Goal: Contribute content: Add original content to the website for others to see

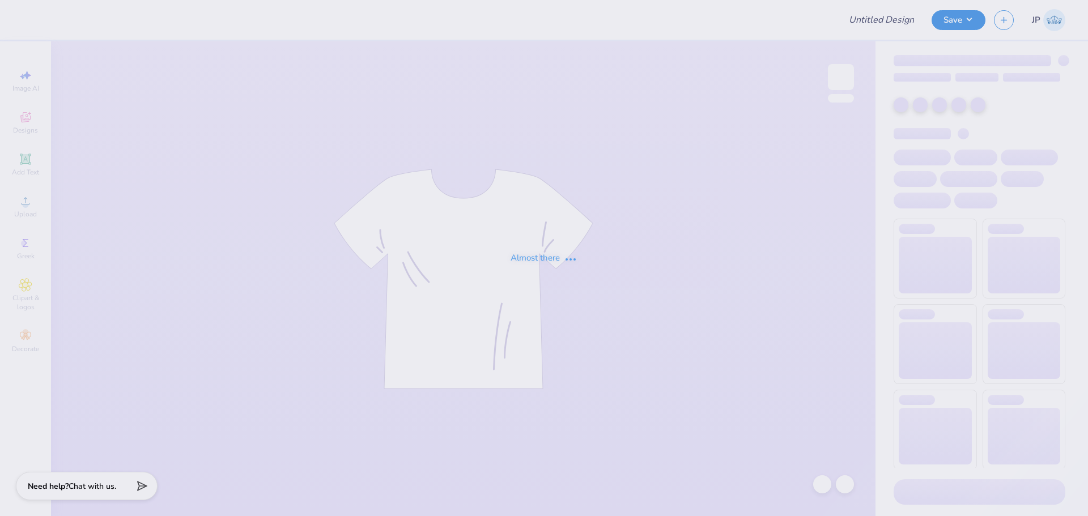
type input "Cornell University : Alanna Stein"
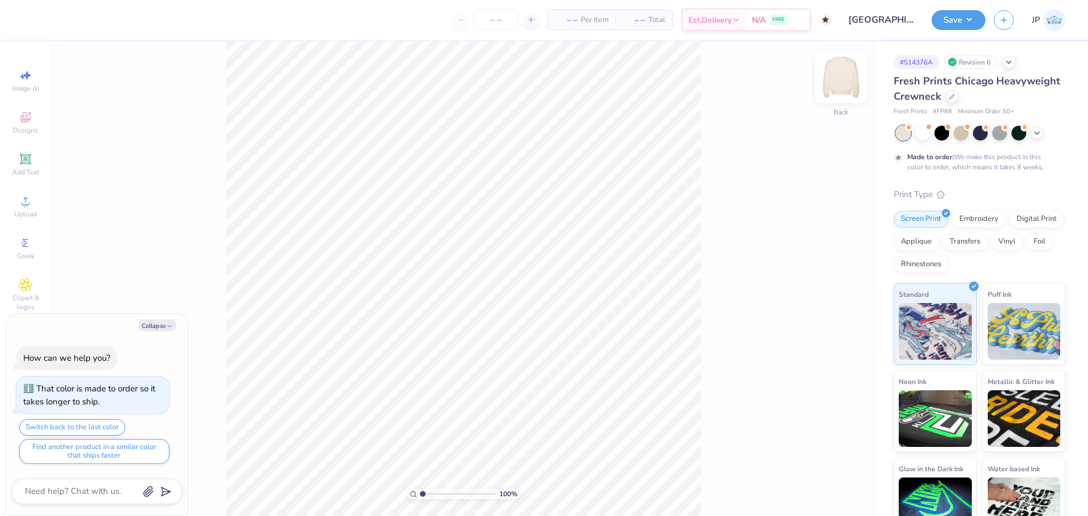
click at [847, 84] on img at bounding box center [840, 76] width 45 height 45
click at [846, 78] on img at bounding box center [840, 76] width 45 height 45
click at [24, 206] on circle at bounding box center [25, 205] width 6 height 6
click at [28, 209] on div "Upload" at bounding box center [26, 206] width 40 height 33
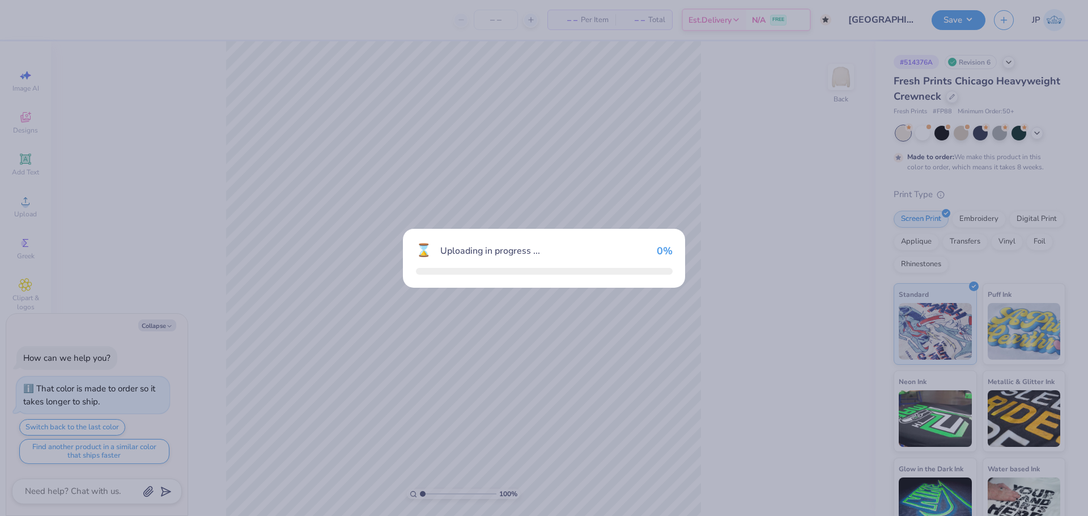
type textarea "x"
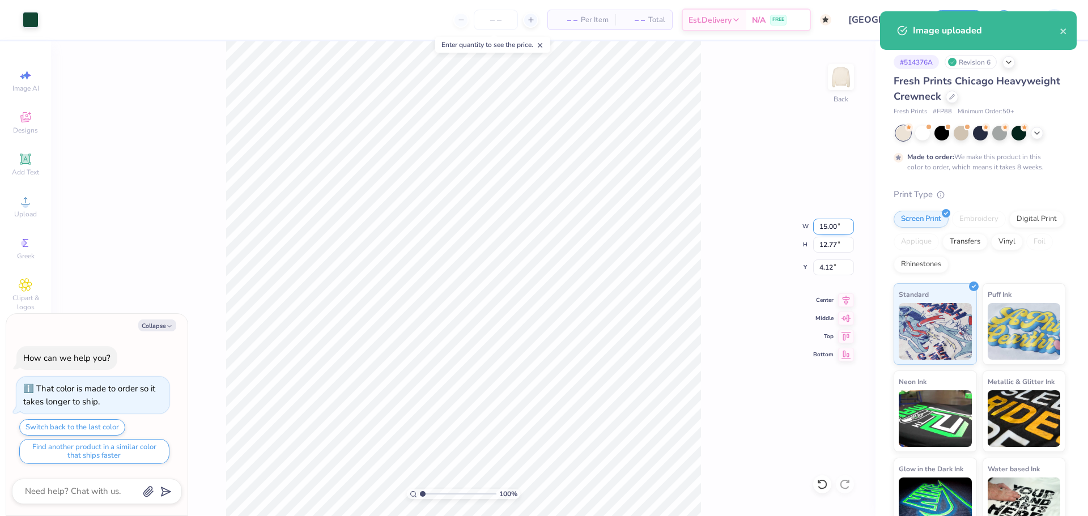
click at [838, 233] on input "15.00" at bounding box center [833, 227] width 41 height 16
type input "3.5"
type textarea "x"
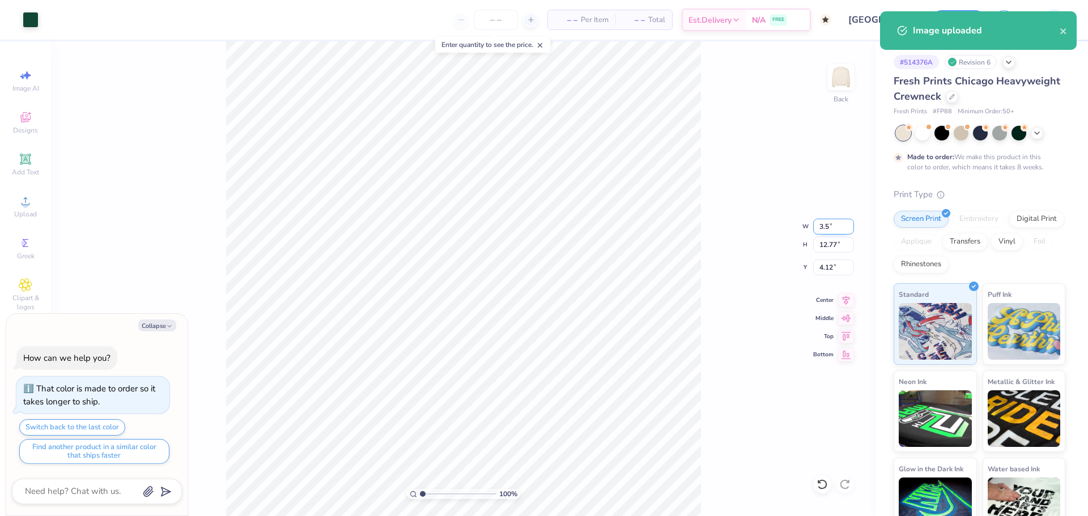
type input "3.50"
type input "2.98"
type input "9.01"
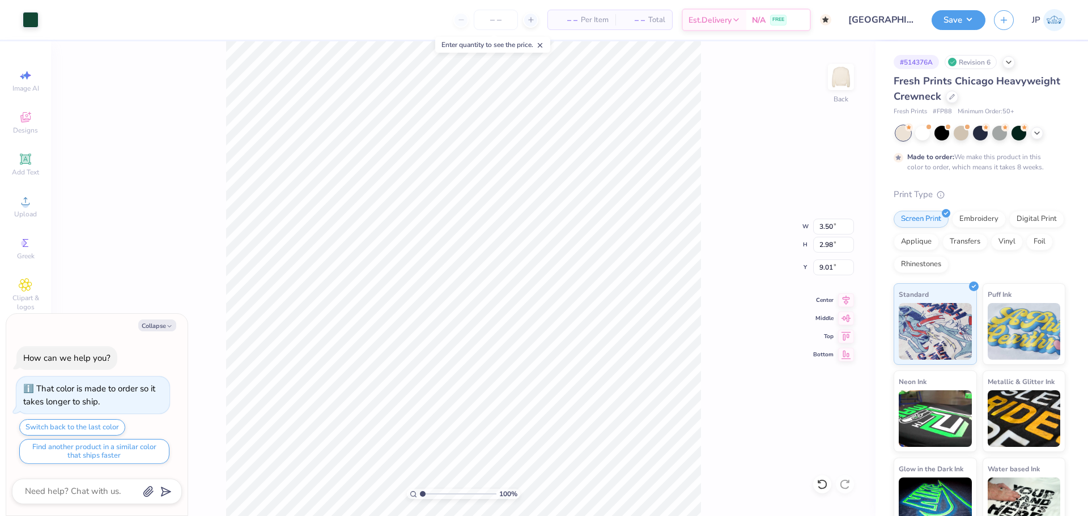
type textarea "x"
click at [824, 269] on input "3.00" at bounding box center [833, 267] width 41 height 16
type input "3"
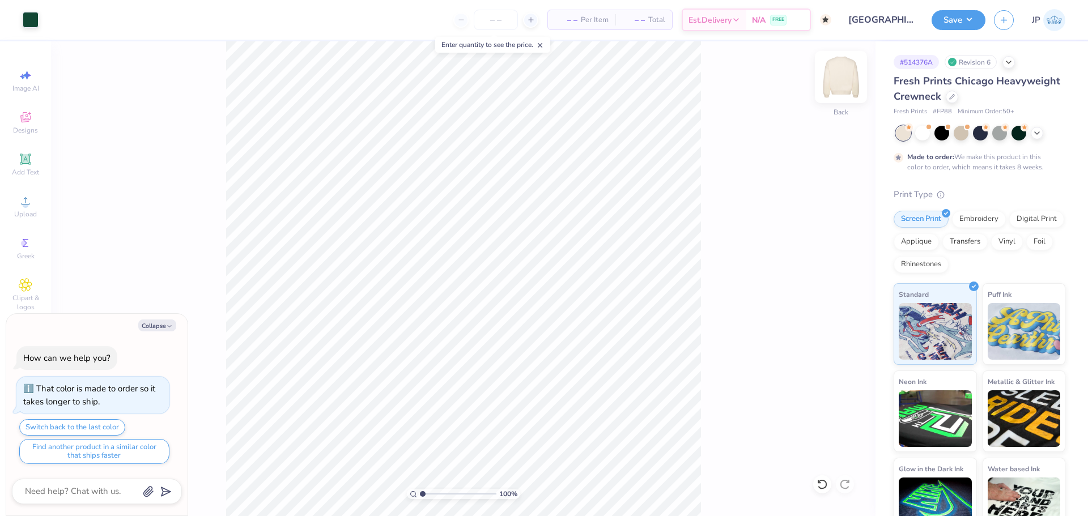
click at [839, 76] on img at bounding box center [840, 76] width 45 height 45
click at [29, 199] on icon at bounding box center [26, 201] width 14 height 14
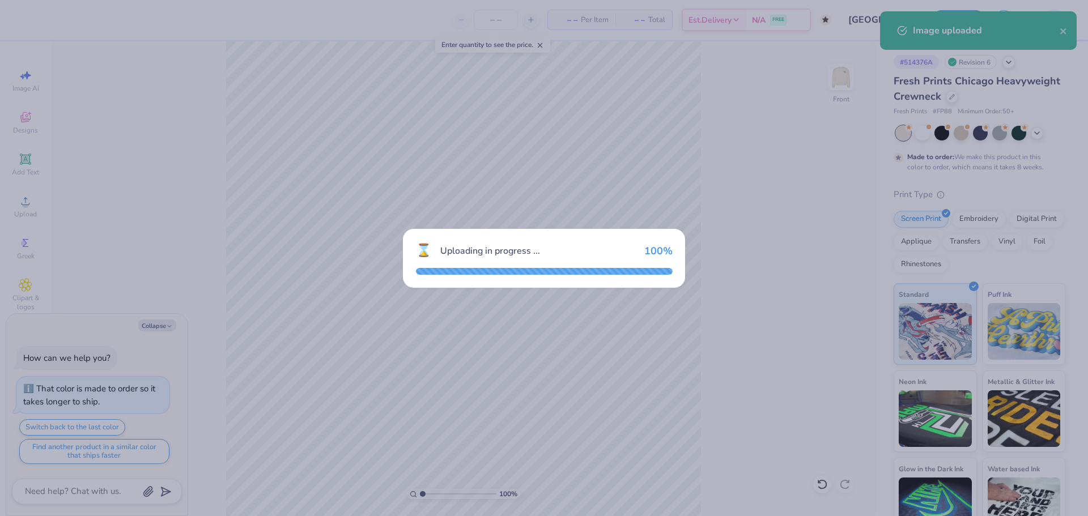
type textarea "x"
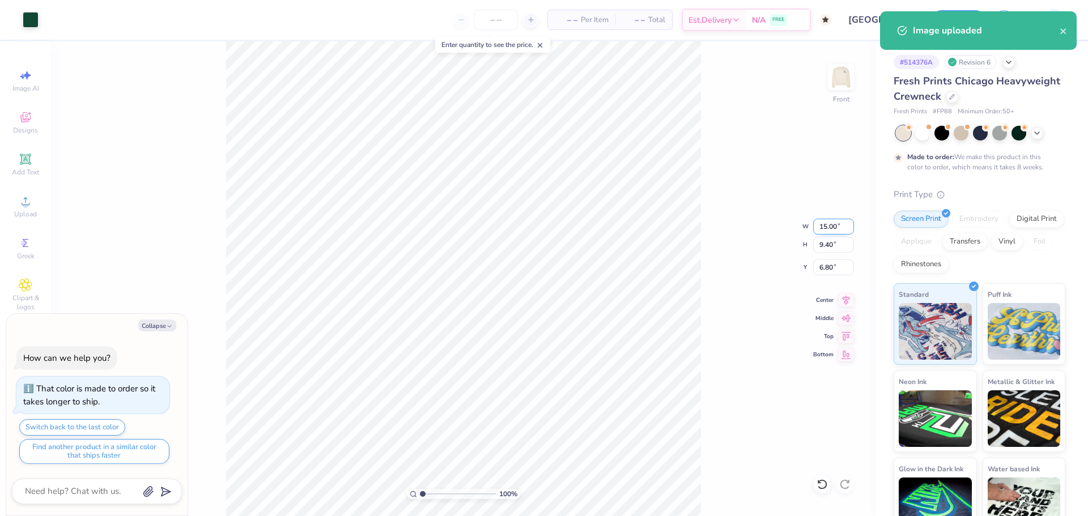
click at [824, 226] on input "15.00" at bounding box center [833, 227] width 41 height 16
type input "12.5"
type textarea "x"
type input "12.50"
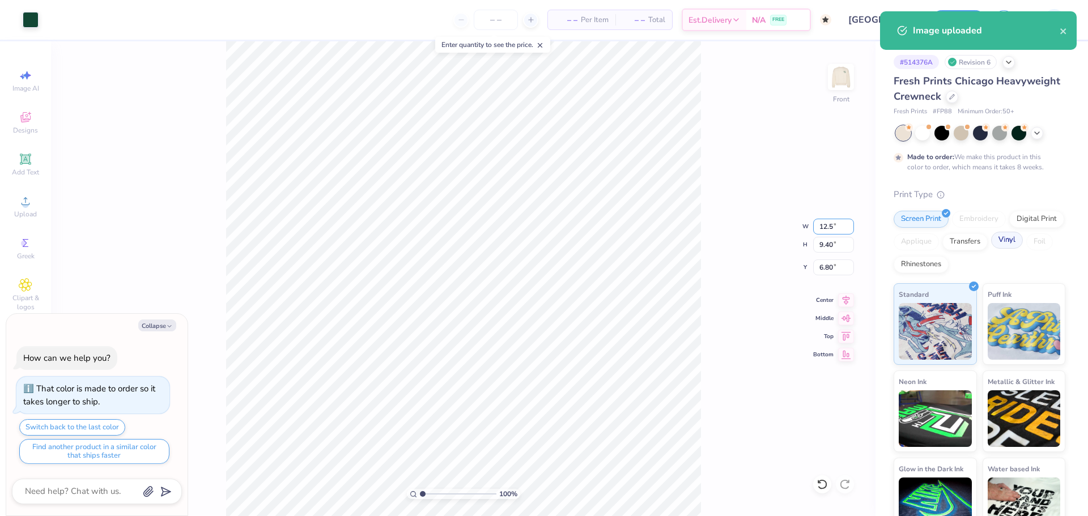
type input "7.84"
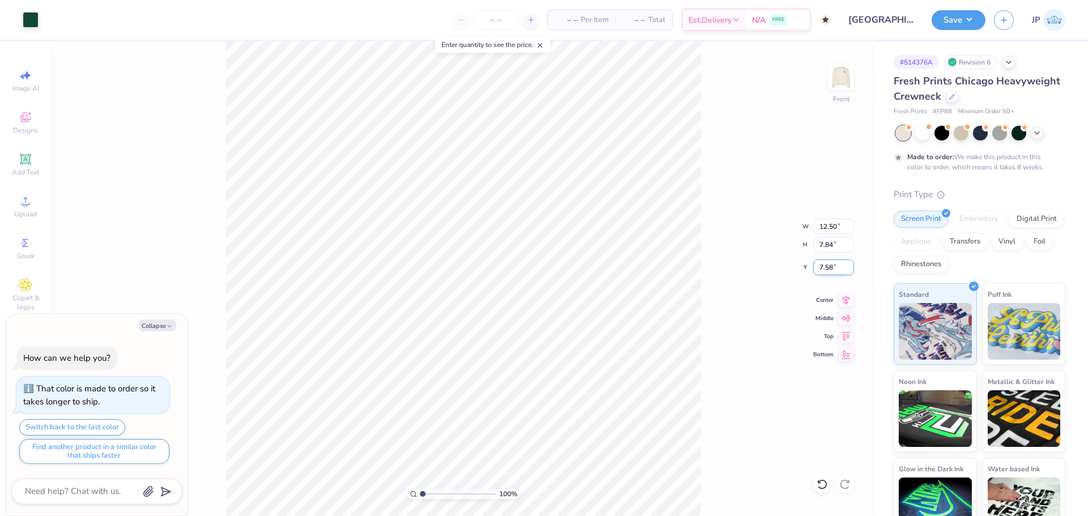
click at [829, 267] on input "7.58" at bounding box center [833, 267] width 41 height 16
type input "3"
type textarea "x"
type input "3.00"
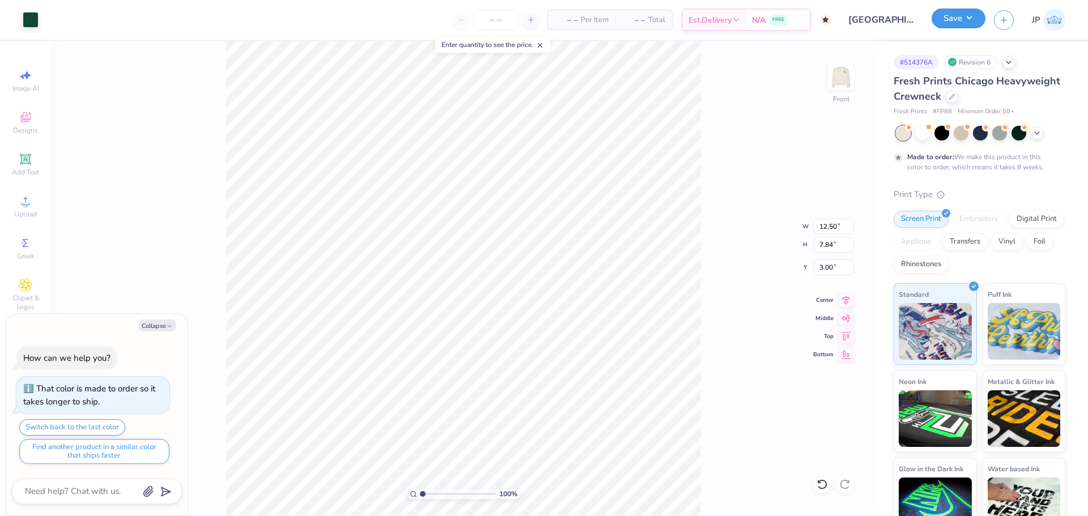
click at [956, 25] on button "Save" at bounding box center [958, 18] width 54 height 20
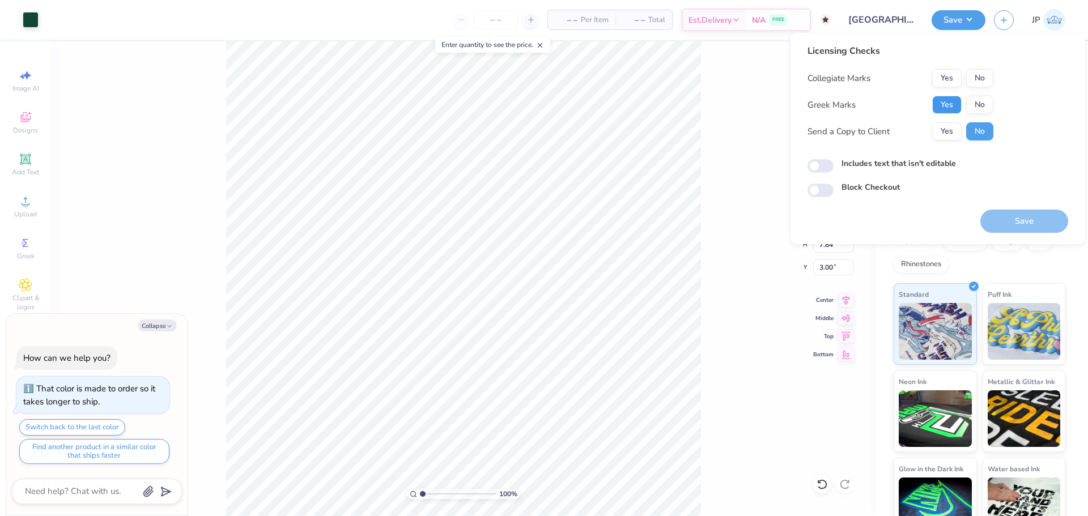
click at [945, 101] on button "Yes" at bounding box center [946, 105] width 29 height 18
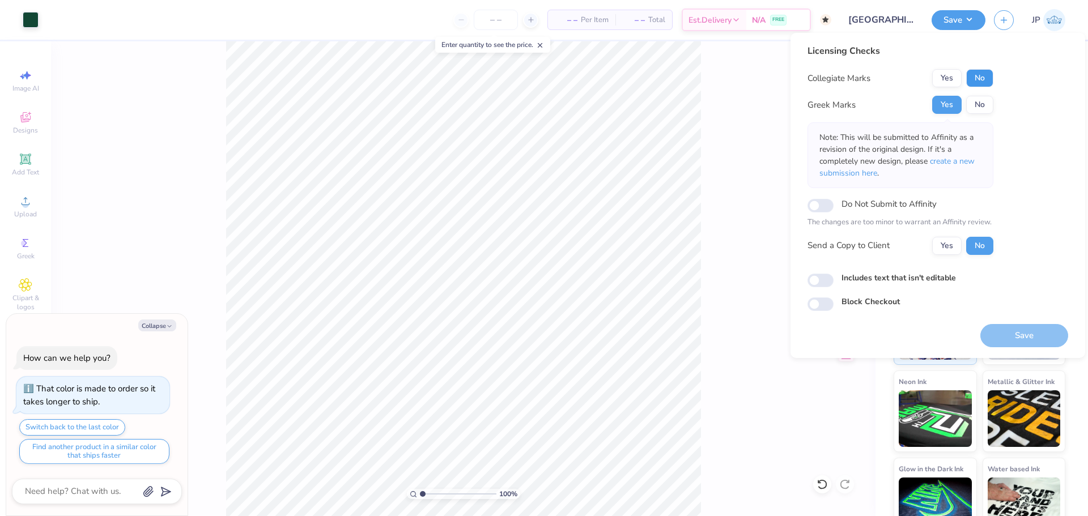
click at [987, 81] on button "No" at bounding box center [979, 78] width 27 height 18
click at [1034, 339] on button "Save" at bounding box center [1024, 335] width 88 height 23
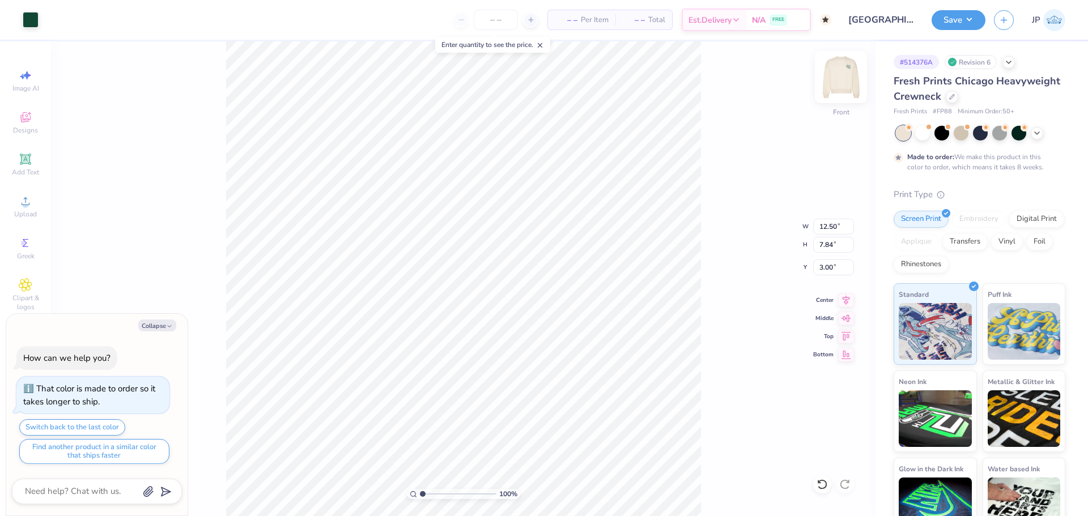
click at [839, 86] on img at bounding box center [840, 76] width 45 height 45
type textarea "x"
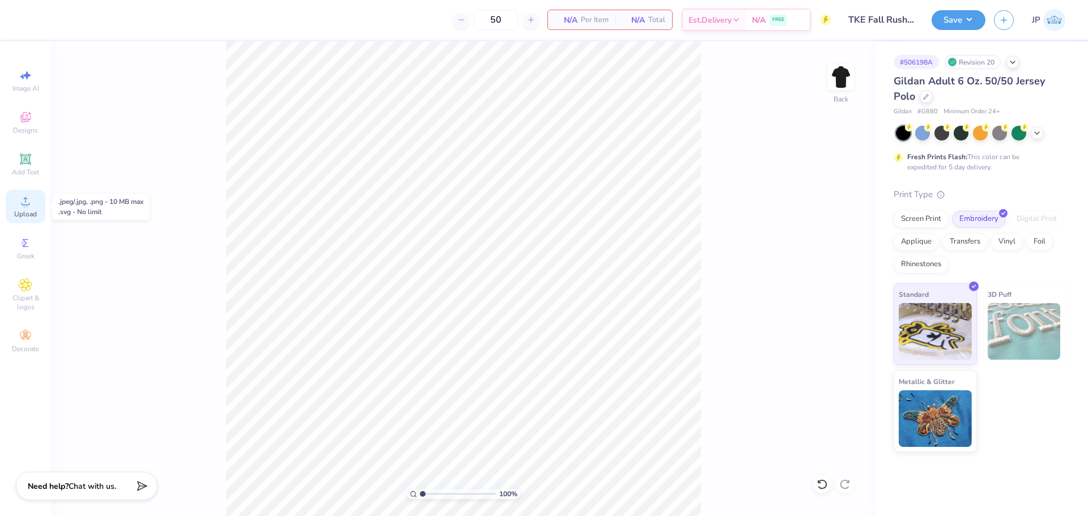
click at [28, 210] on span "Upload" at bounding box center [25, 214] width 23 height 9
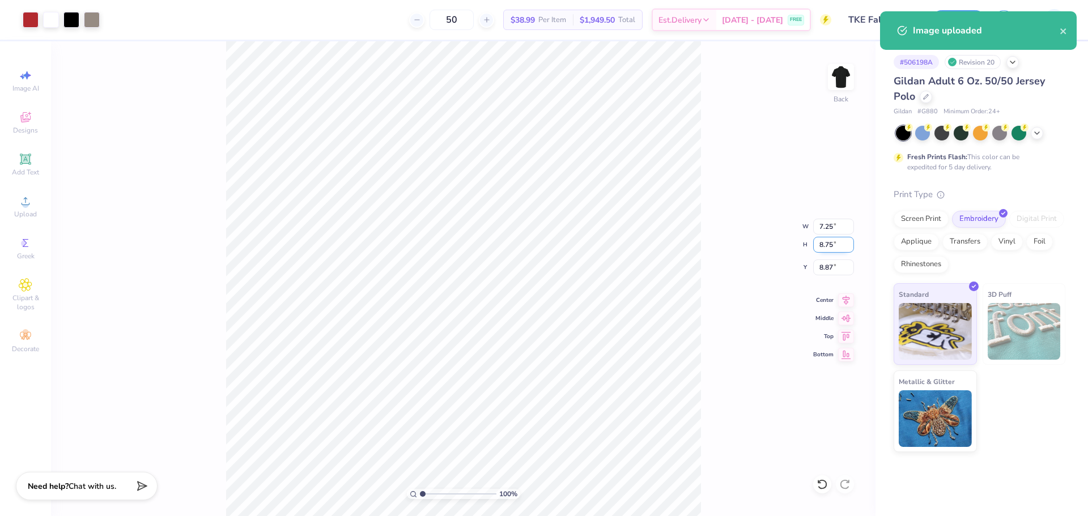
click at [823, 249] on input "8.75" at bounding box center [833, 245] width 41 height 16
type input "4"
type input "3.31"
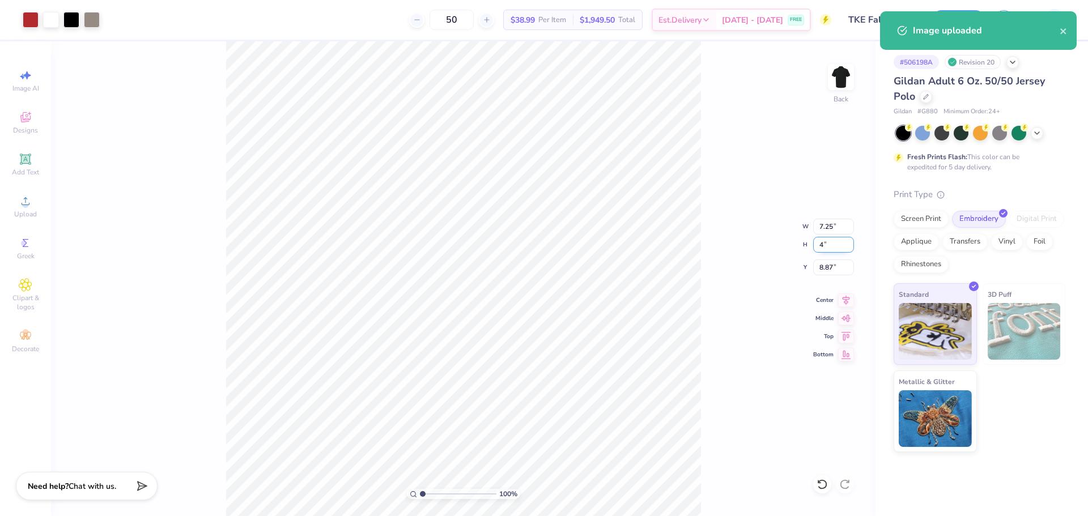
type input "4.00"
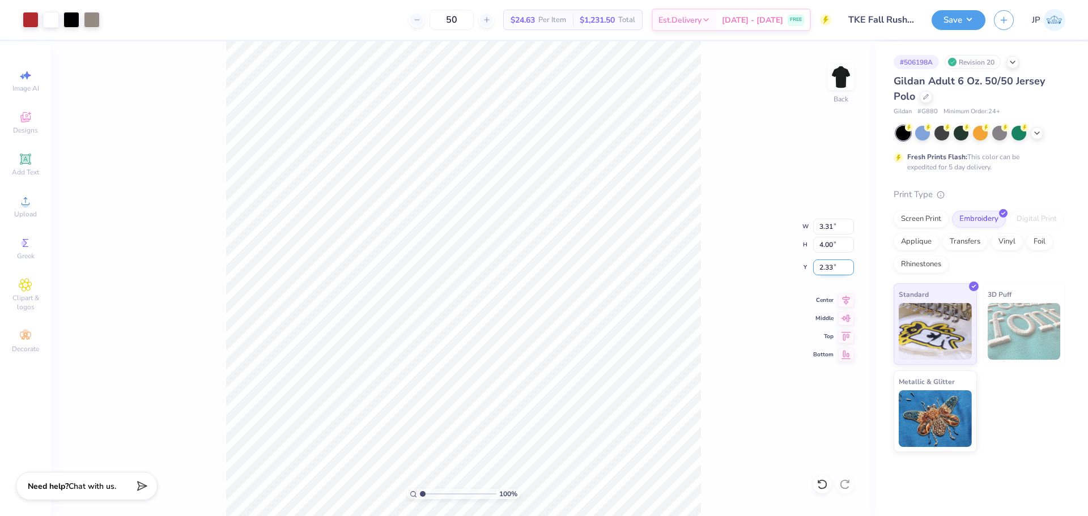
click at [831, 261] on input "2.33" at bounding box center [833, 267] width 41 height 16
type input "3.00"
click at [976, 14] on button "Save" at bounding box center [958, 18] width 54 height 20
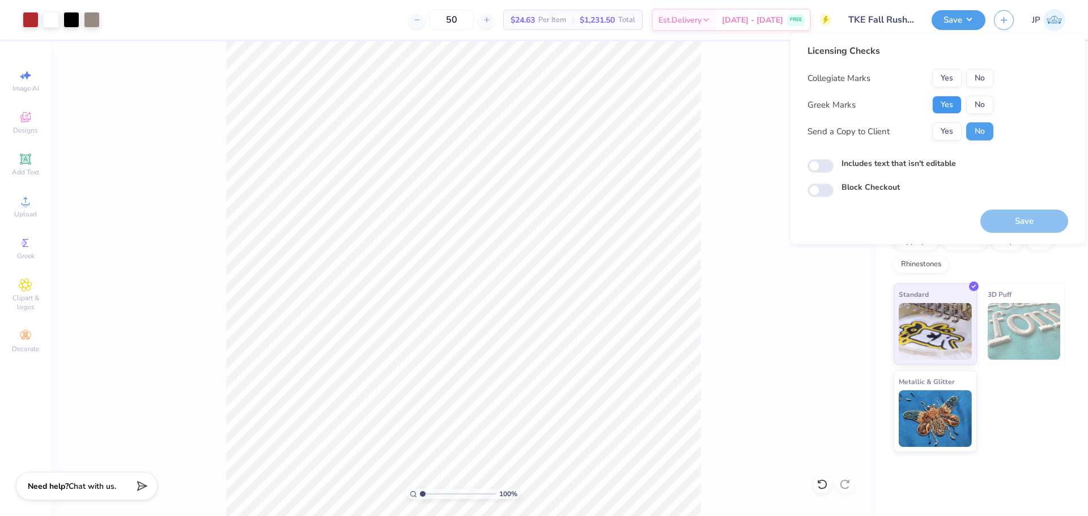
click at [943, 102] on button "Yes" at bounding box center [946, 105] width 29 height 18
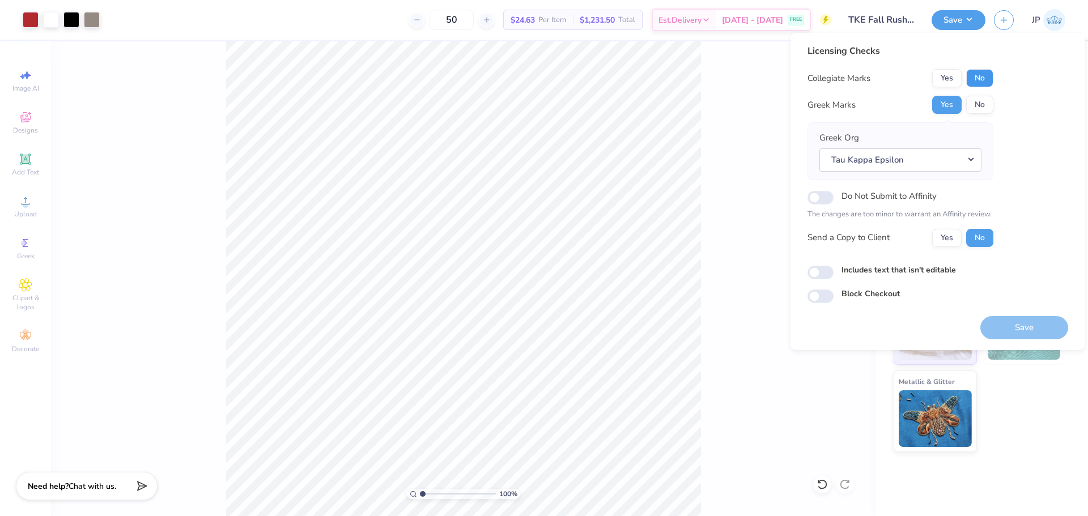
click at [978, 73] on button "No" at bounding box center [979, 78] width 27 height 18
click at [824, 199] on input "Do Not Submit to Affinity" at bounding box center [820, 198] width 26 height 14
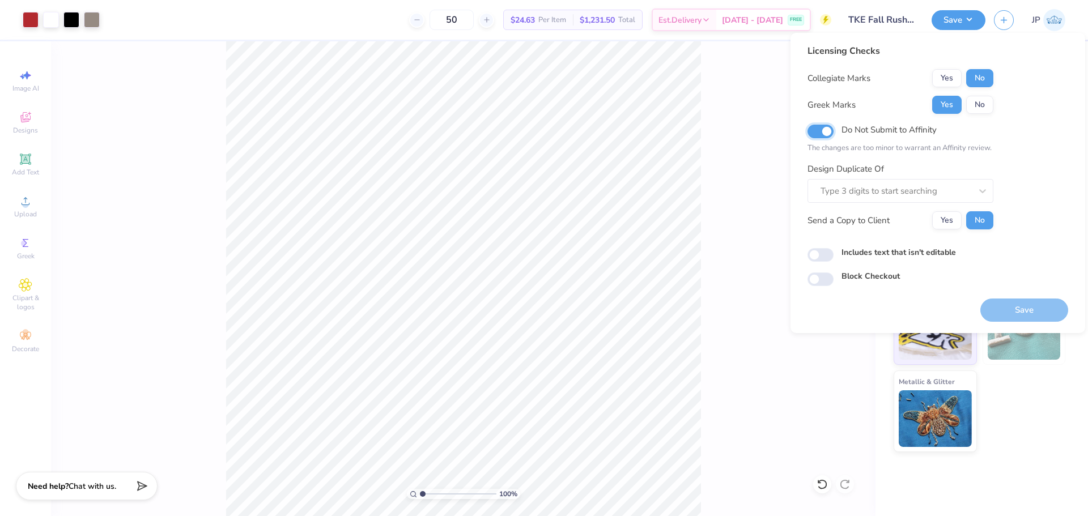
click at [824, 133] on input "Do Not Submit to Affinity" at bounding box center [820, 132] width 26 height 14
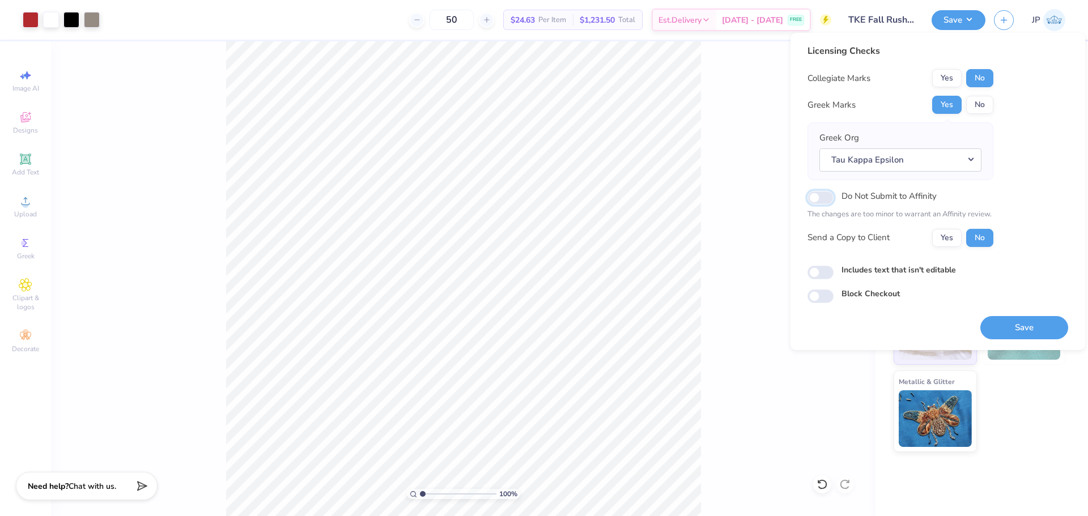
click at [825, 194] on input "Do Not Submit to Affinity" at bounding box center [820, 198] width 26 height 14
checkbox input "true"
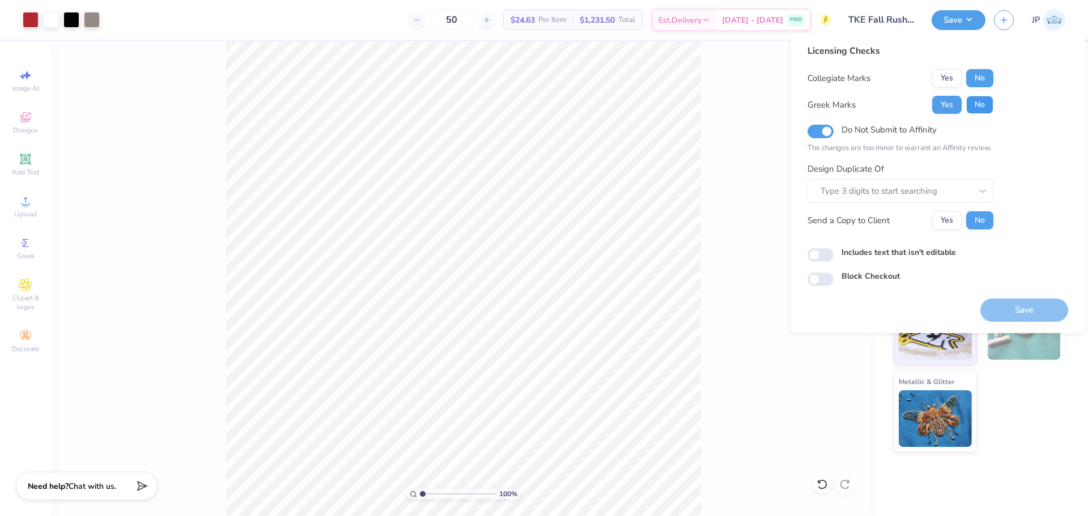
click at [981, 110] on button "No" at bounding box center [979, 105] width 27 height 18
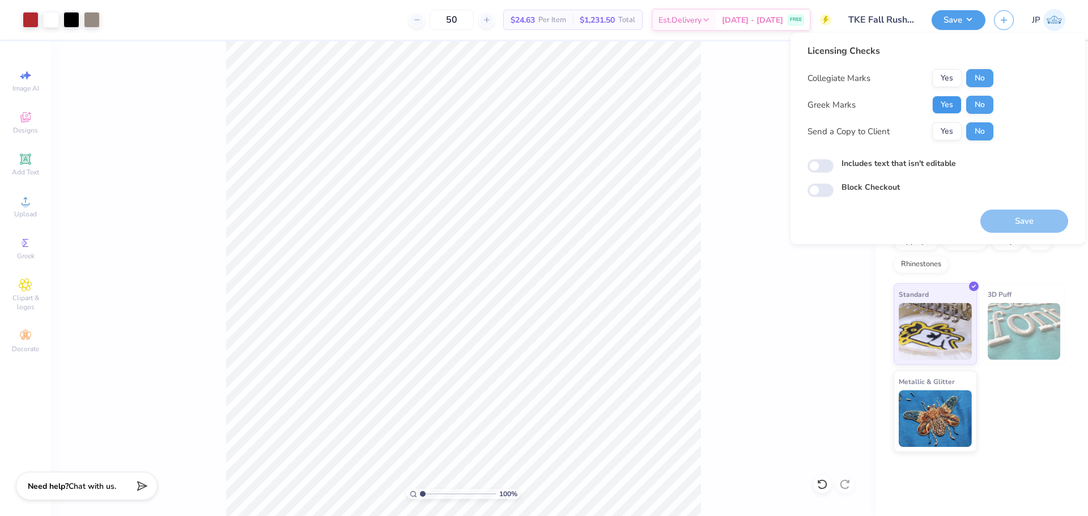
click at [951, 109] on button "Yes" at bounding box center [946, 105] width 29 height 18
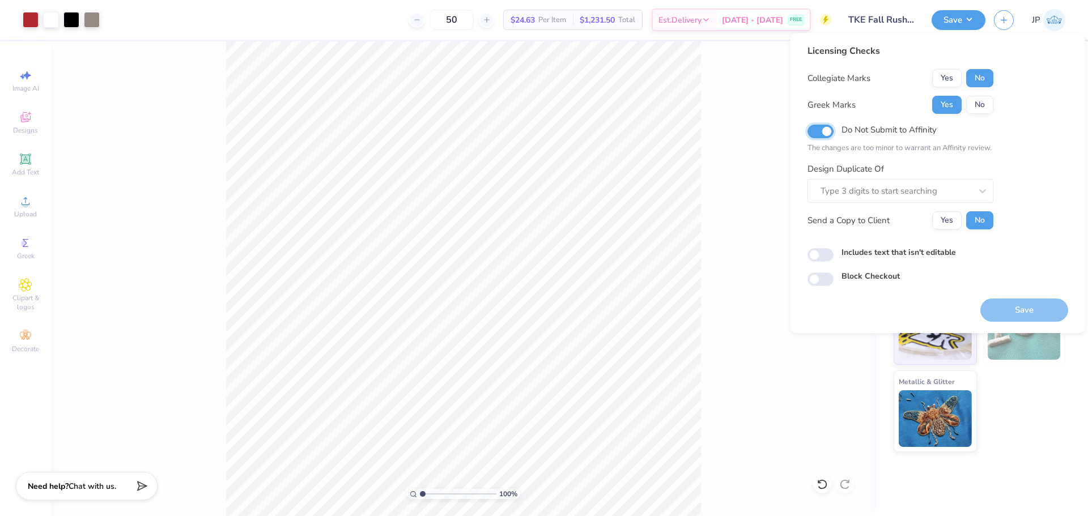
click at [816, 132] on input "Do Not Submit to Affinity" at bounding box center [820, 132] width 26 height 14
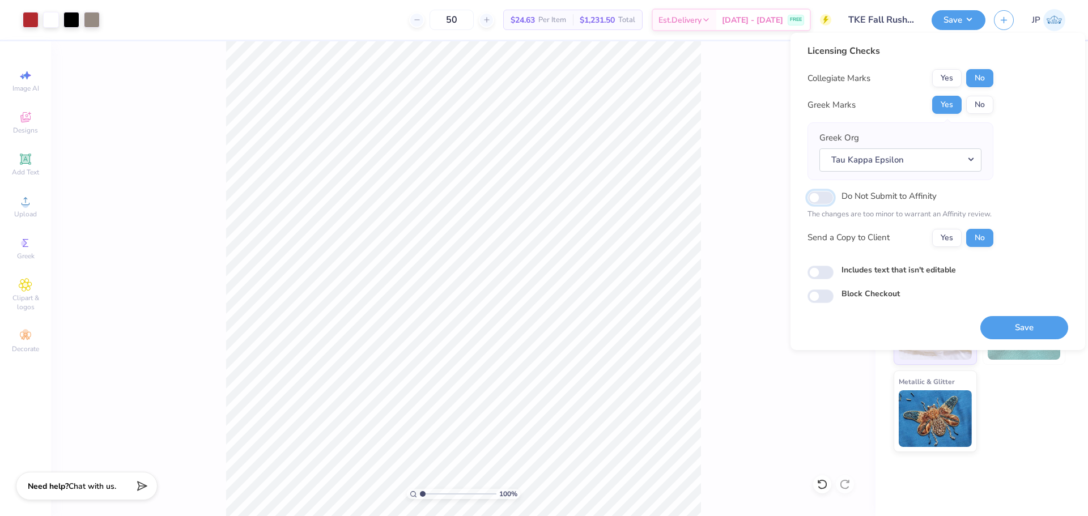
click at [809, 196] on input "Do Not Submit to Affinity" at bounding box center [820, 198] width 26 height 14
checkbox input "true"
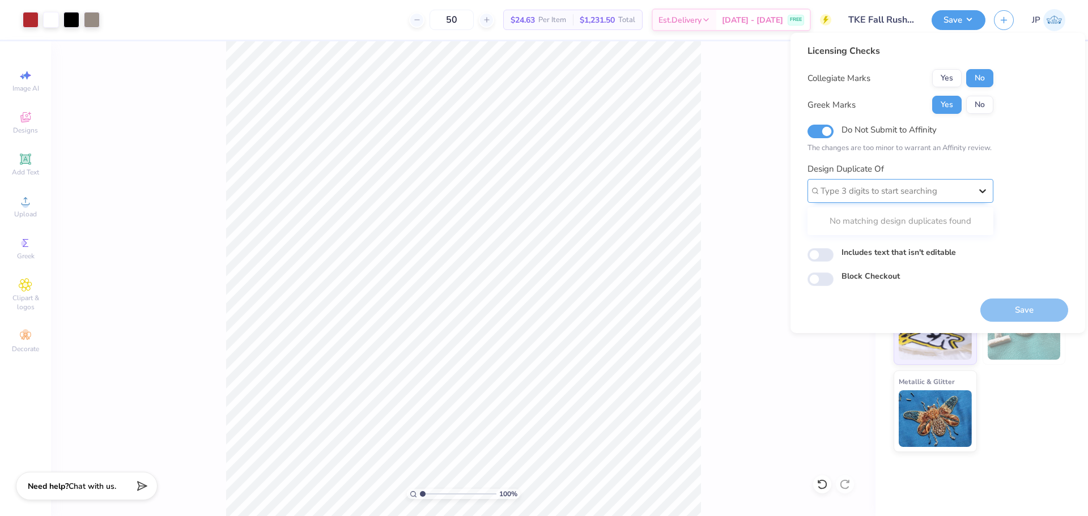
click at [981, 196] on icon at bounding box center [982, 190] width 11 height 11
click at [943, 191] on div at bounding box center [895, 191] width 151 height 15
click at [1035, 169] on div "Licensing Checks Collegiate Marks Yes No Greek Marks Yes No Do Not Submit to Af…" at bounding box center [937, 165] width 261 height 242
click at [969, 225] on button "No" at bounding box center [979, 220] width 27 height 18
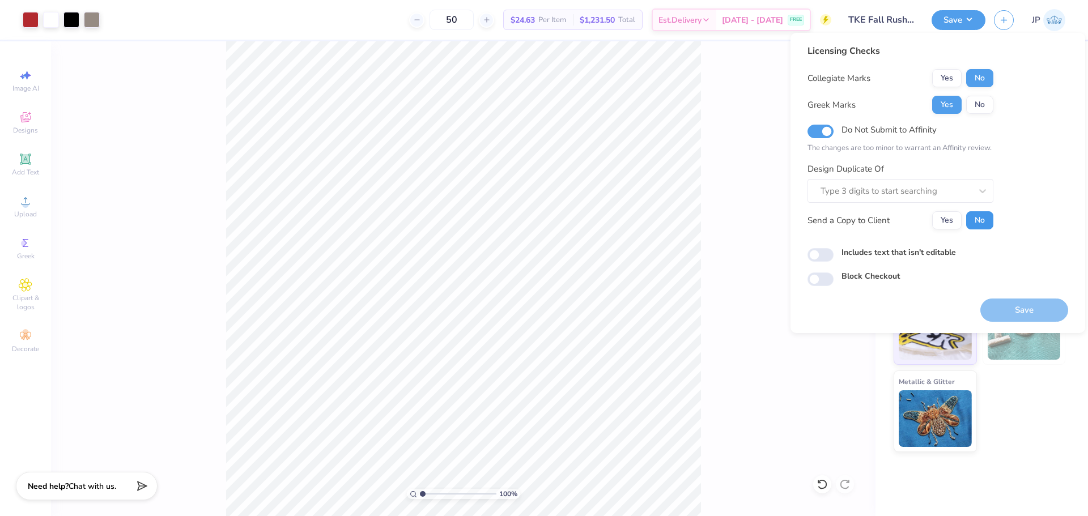
click at [970, 220] on button "No" at bounding box center [979, 220] width 27 height 18
click at [952, 221] on button "Yes" at bounding box center [946, 220] width 29 height 18
click at [982, 225] on button "No" at bounding box center [979, 220] width 27 height 18
click at [829, 130] on input "Do Not Submit to Affinity" at bounding box center [820, 132] width 26 height 14
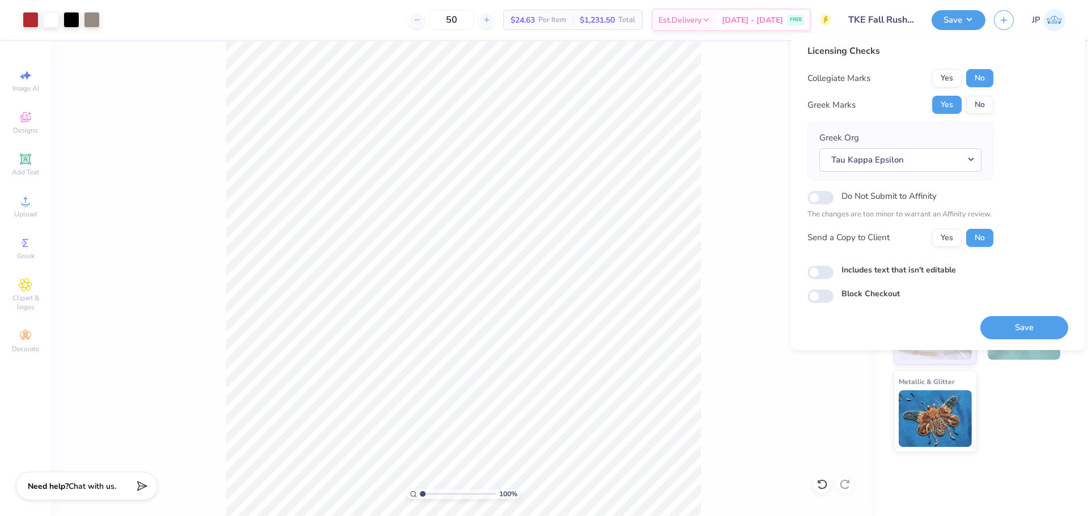
click at [830, 203] on div "Do Not Submit to Affinity The changes are too minor to warrant an Affinity revi…" at bounding box center [900, 205] width 186 height 32
click at [828, 203] on input "Do Not Submit to Affinity" at bounding box center [820, 198] width 26 height 14
checkbox input "true"
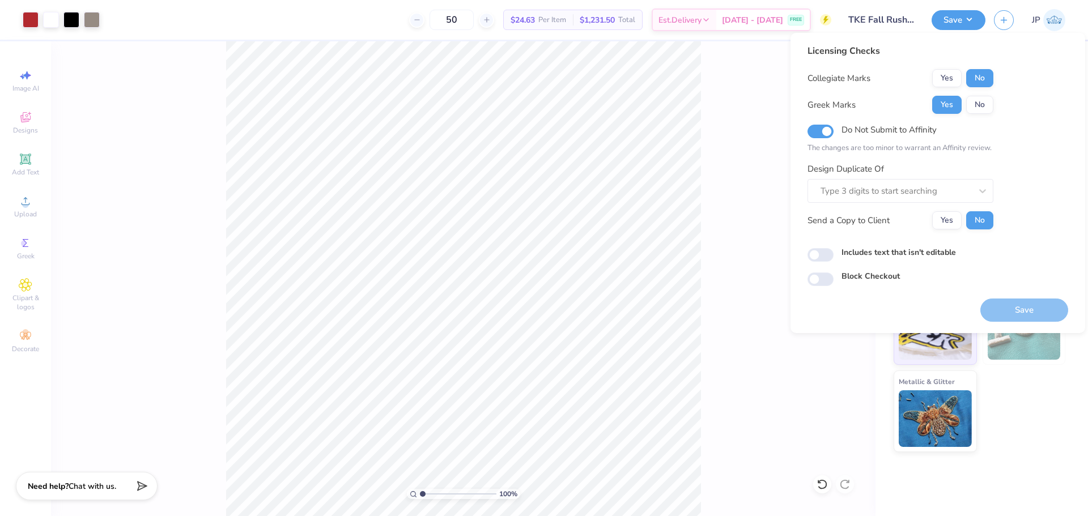
click at [1013, 320] on div "Save" at bounding box center [1024, 310] width 88 height 23
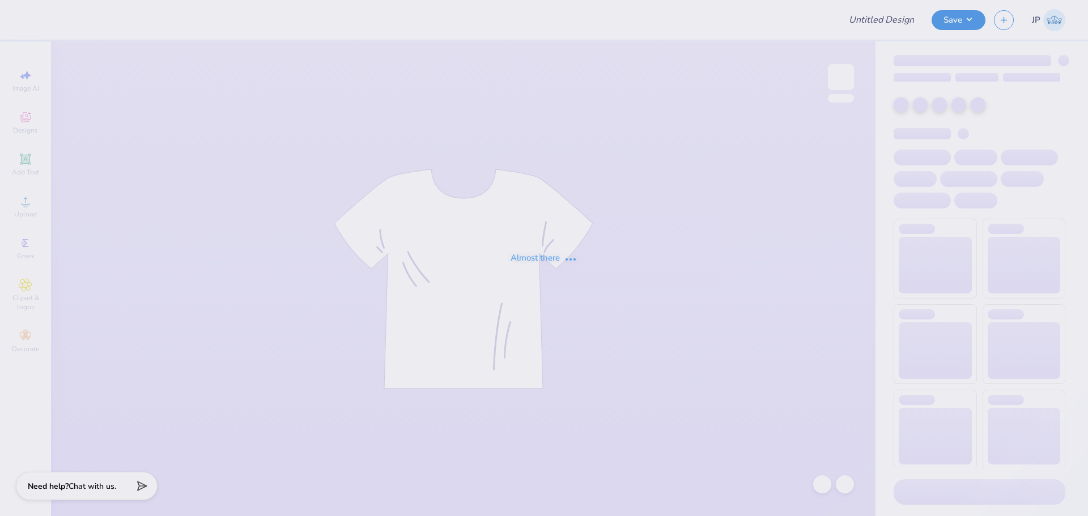
type input "TKE Fall Rush '25"
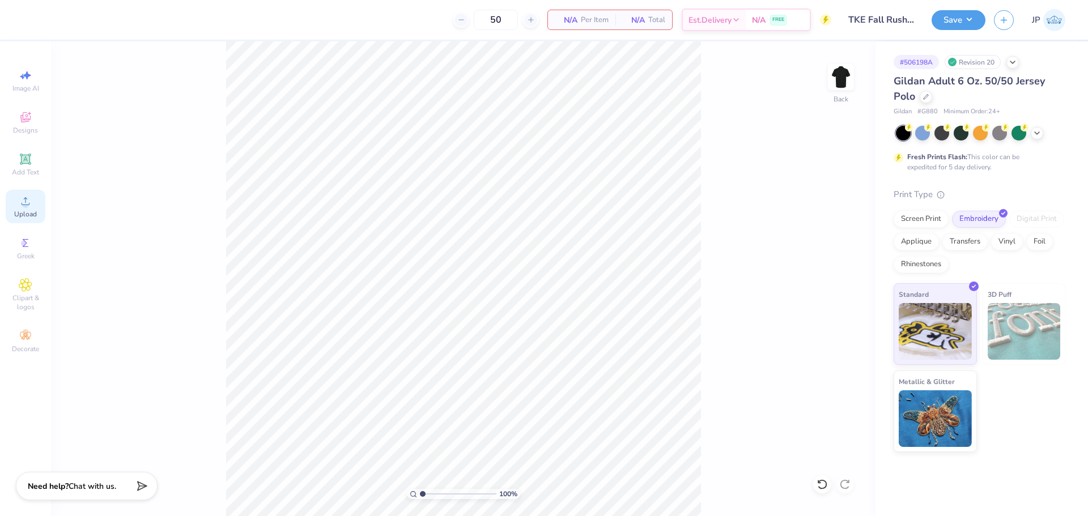
click at [24, 207] on circle at bounding box center [25, 205] width 6 height 6
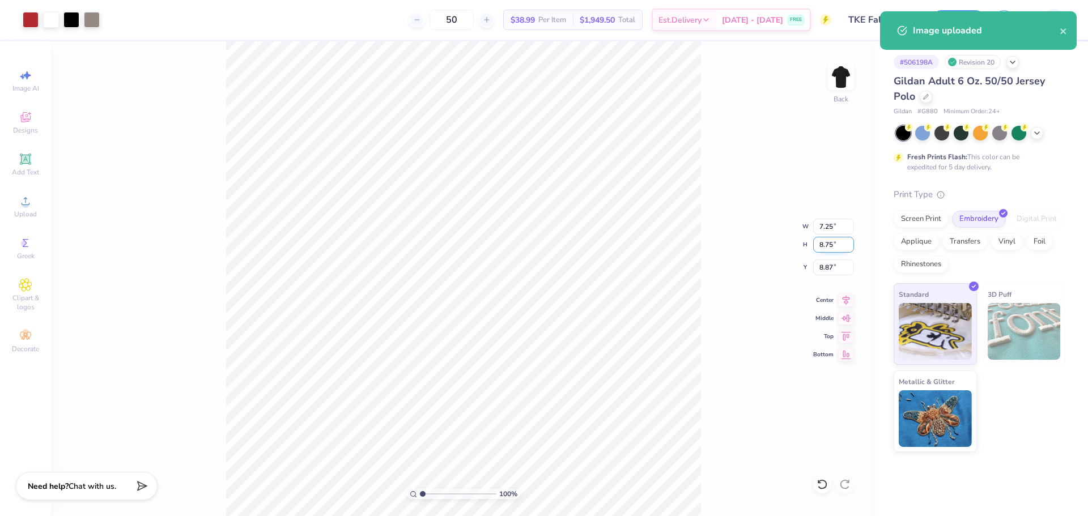
click at [822, 245] on input "8.75" at bounding box center [833, 245] width 41 height 16
type input "4"
type input "3.31"
type input "4.00"
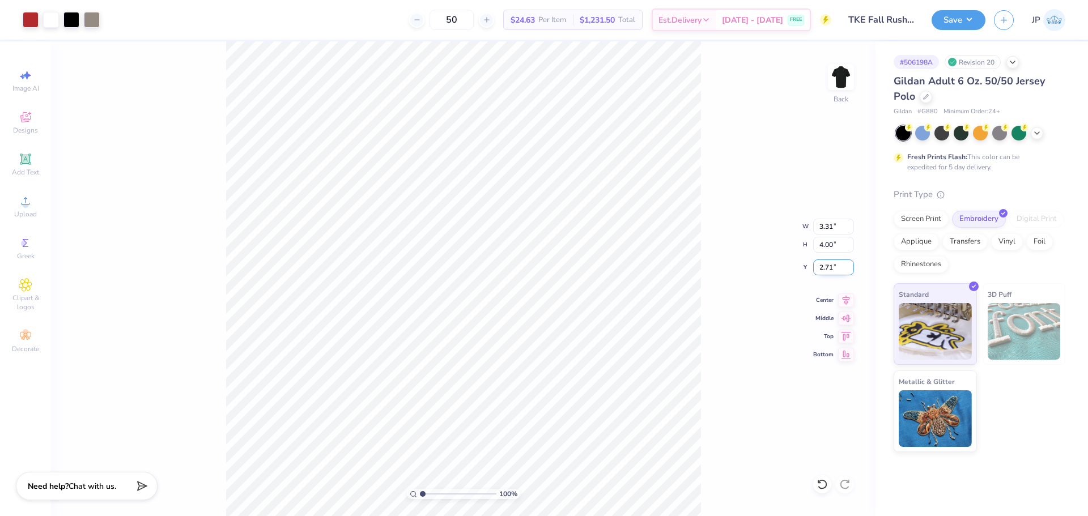
click at [829, 263] on input "2.71" at bounding box center [833, 267] width 41 height 16
click at [829, 262] on input "2.71" at bounding box center [833, 267] width 41 height 16
type input "3.00"
click at [963, 18] on button "Save" at bounding box center [958, 18] width 54 height 20
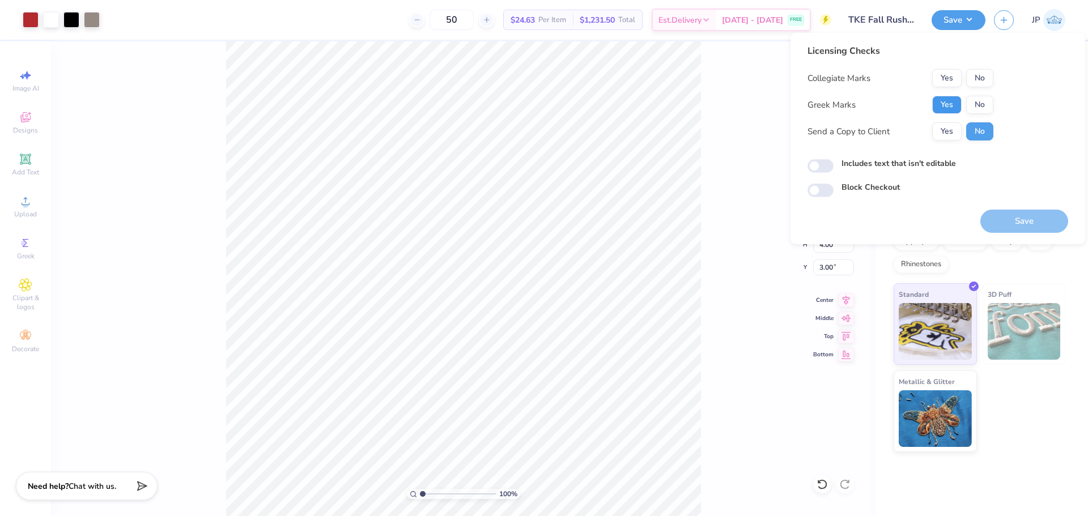
click at [948, 106] on button "Yes" at bounding box center [946, 105] width 29 height 18
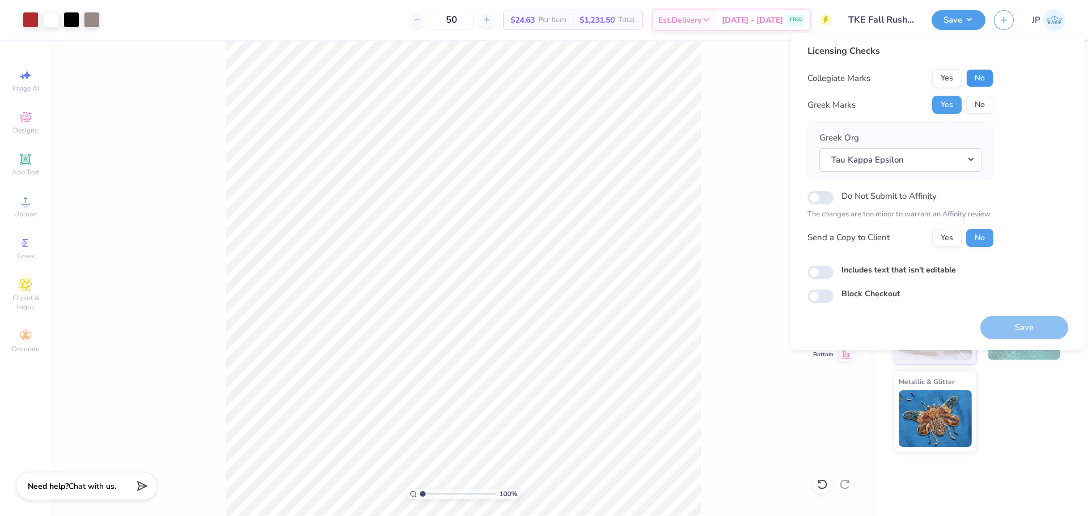
click at [983, 69] on button "No" at bounding box center [979, 78] width 27 height 18
drag, startPoint x: 820, startPoint y: 198, endPoint x: 1063, endPoint y: 214, distance: 243.6
click at [822, 198] on input "Do Not Submit to Affinity" at bounding box center [820, 198] width 26 height 14
checkbox input "true"
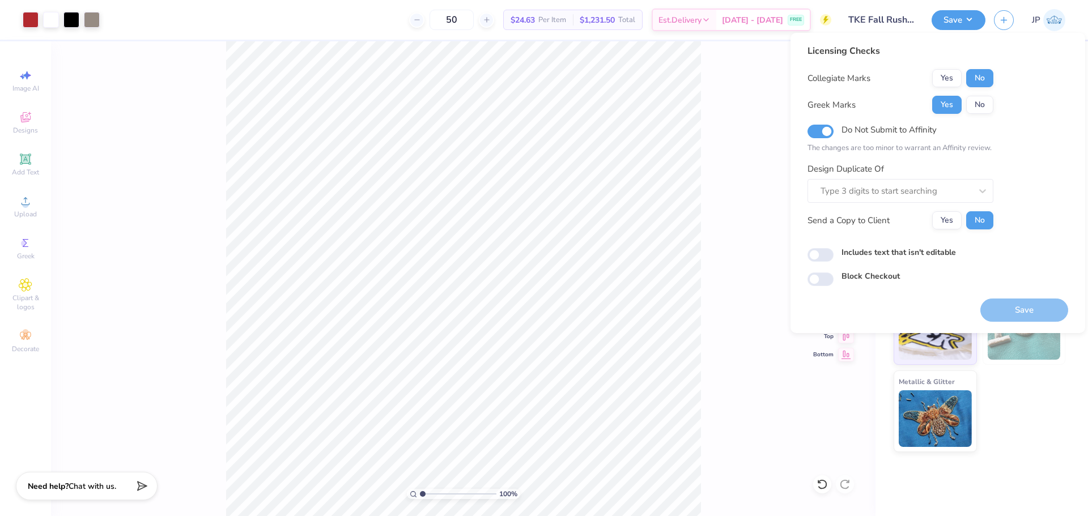
click at [1057, 214] on div "Licensing Checks Collegiate Marks Yes No Greek Marks Yes No Do Not Submit to Af…" at bounding box center [937, 165] width 261 height 242
click at [1016, 304] on div "Save" at bounding box center [1024, 310] width 88 height 23
click at [898, 175] on div "Design Duplicate Of Type 3 digits to start searching" at bounding box center [900, 183] width 186 height 41
click at [898, 189] on div at bounding box center [895, 191] width 151 height 15
type input "n"
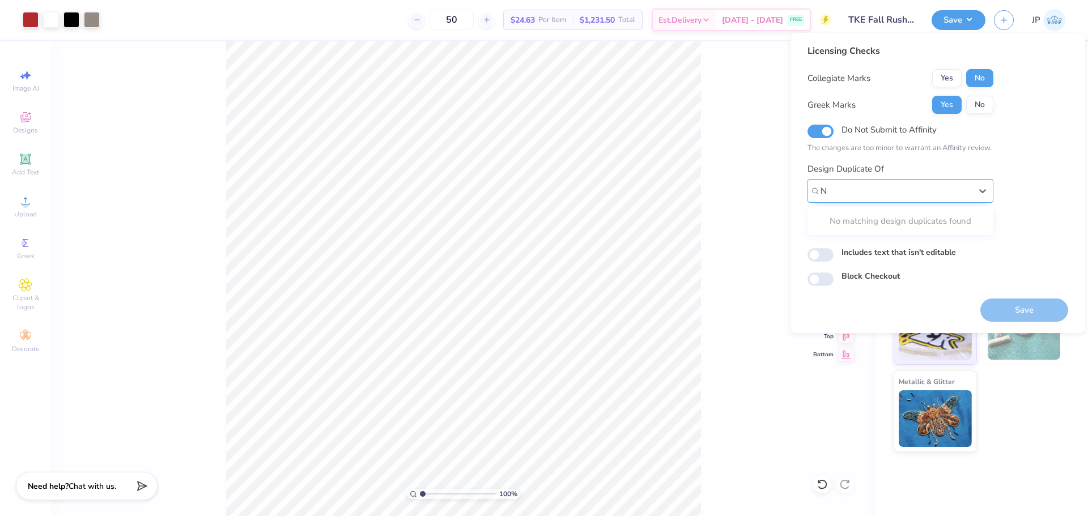
type input "NO"
click at [908, 181] on div "Type 3 digits to start searching" at bounding box center [900, 191] width 186 height 24
click at [828, 131] on input "Do Not Submit to Affinity" at bounding box center [820, 132] width 26 height 14
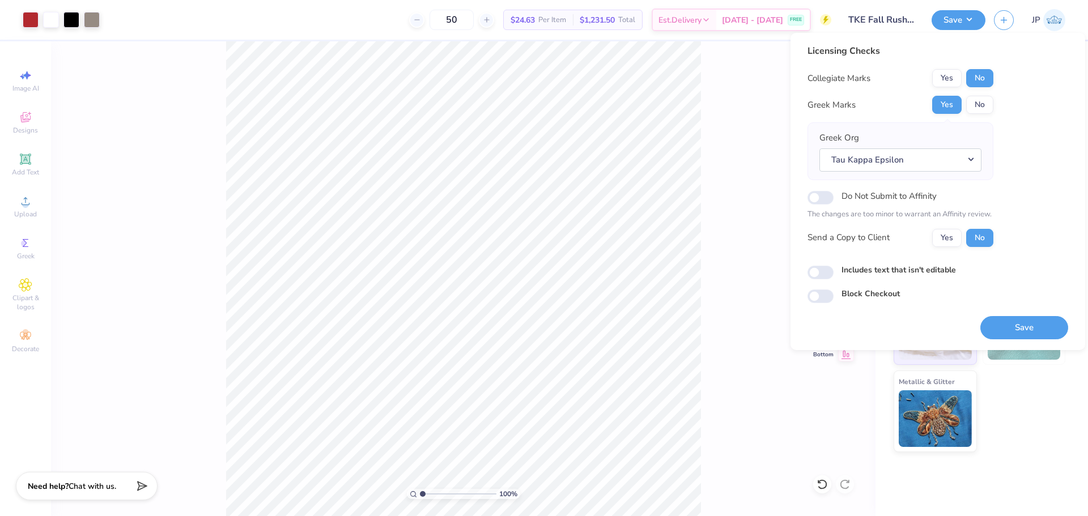
click at [1080, 224] on div "Licensing Checks Collegiate Marks Yes No Greek Marks Yes No Greek Org Tau Kappa…" at bounding box center [937, 191] width 295 height 317
click at [811, 192] on input "Do Not Submit to Affinity" at bounding box center [820, 198] width 26 height 14
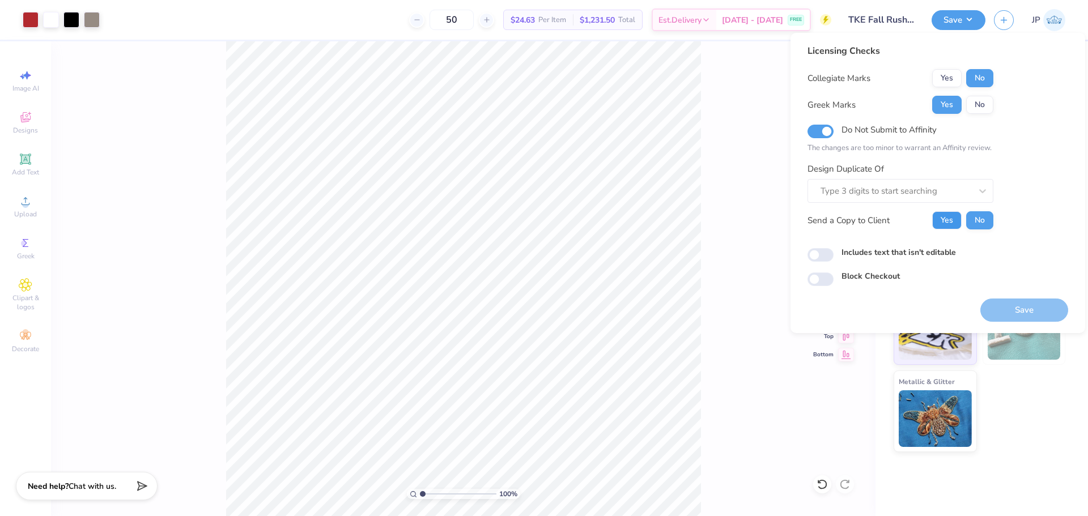
click at [953, 217] on button "Yes" at bounding box center [946, 220] width 29 height 18
click at [975, 215] on button "No" at bounding box center [979, 220] width 27 height 18
click at [833, 136] on div "Do Not Submit to Affinity" at bounding box center [900, 129] width 186 height 15
click at [830, 134] on input "Do Not Submit to Affinity" at bounding box center [820, 132] width 26 height 14
checkbox input "false"
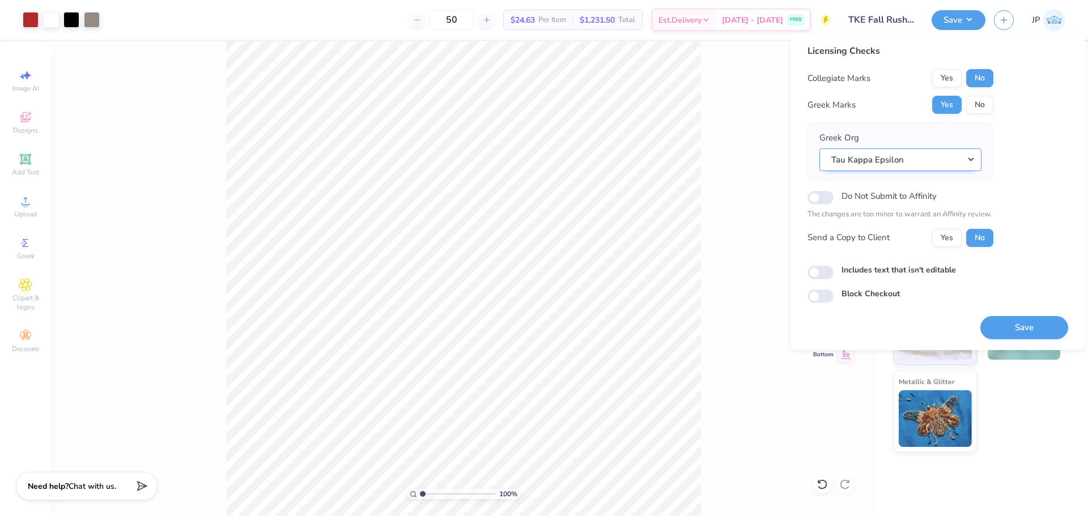
click at [930, 167] on button "Tau Kappa Epsilon" at bounding box center [900, 159] width 162 height 23
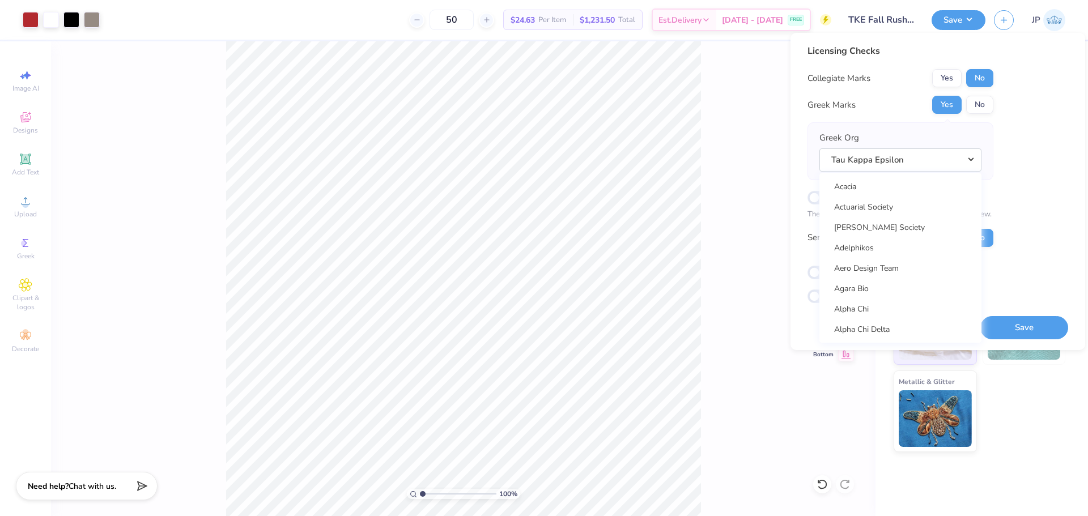
scroll to position [736, 0]
click at [1052, 169] on div "Licensing Checks Collegiate Marks Yes No Greek Marks Yes No Greek Org Tau Kappa…" at bounding box center [937, 173] width 261 height 259
drag, startPoint x: 714, startPoint y: 180, endPoint x: 723, endPoint y: 181, distance: 9.1
click at [715, 180] on div "100 % Back W 3.31 3.31 " H 4.00 4.00 " Y 3.00 3.00 " Center Middle Top Bottom" at bounding box center [463, 278] width 824 height 475
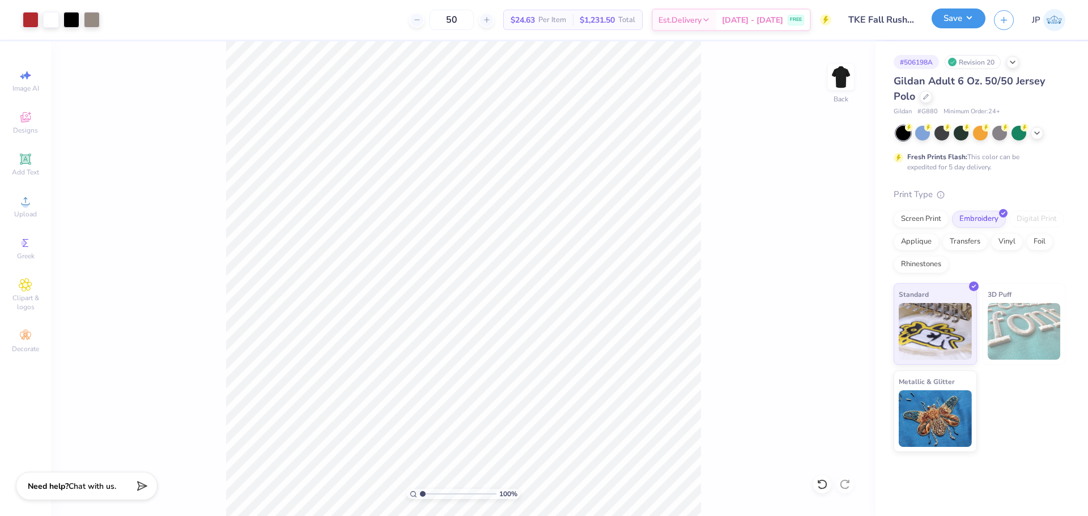
click at [950, 29] on div "Save" at bounding box center [958, 20] width 54 height 20
click at [965, 15] on button "Save" at bounding box center [958, 18] width 54 height 20
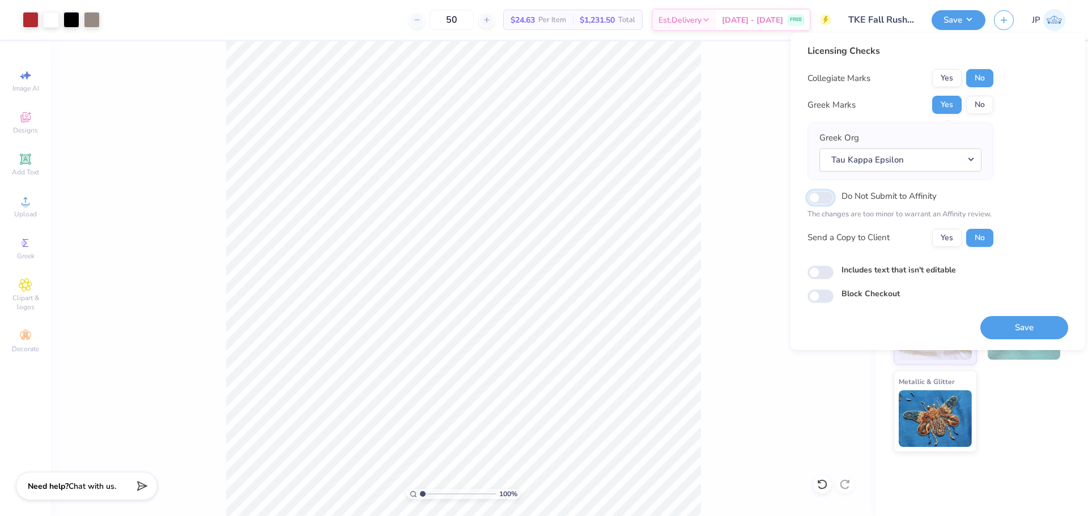
click at [817, 203] on input "Do Not Submit to Affinity" at bounding box center [820, 198] width 26 height 14
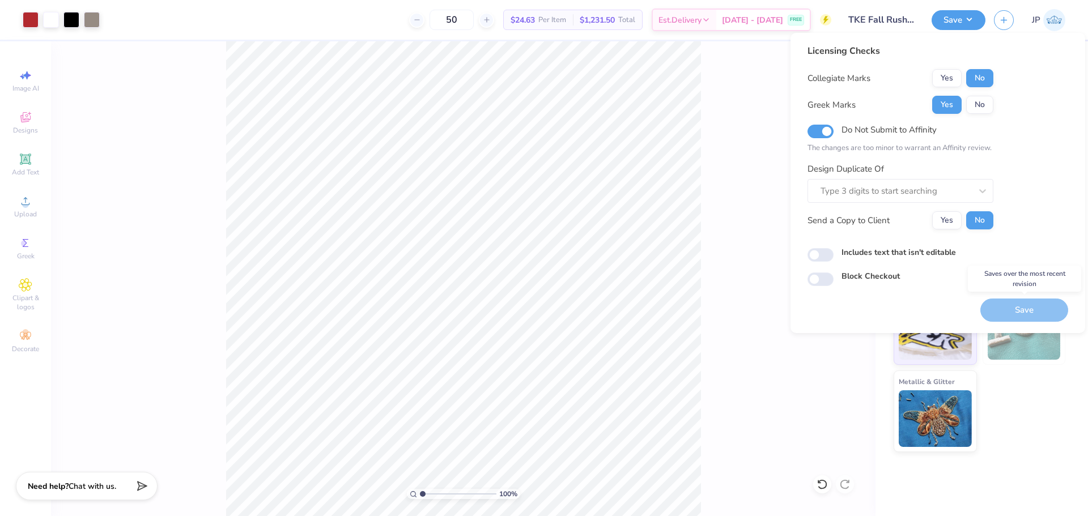
click at [1019, 308] on div "Save" at bounding box center [1024, 310] width 88 height 23
click at [815, 135] on input "Do Not Submit to Affinity" at bounding box center [820, 132] width 26 height 14
checkbox input "false"
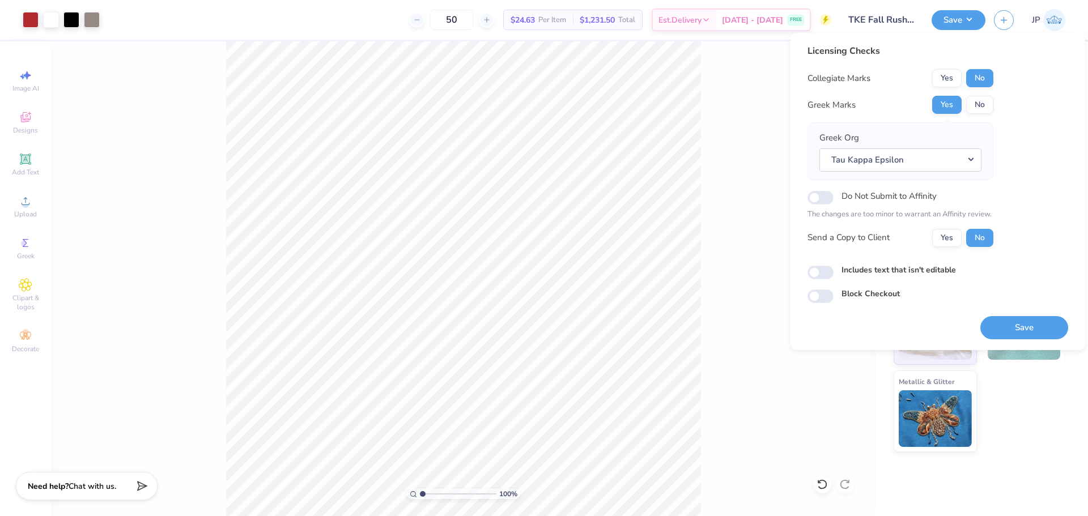
click at [1033, 339] on button "Save" at bounding box center [1024, 327] width 88 height 23
